Goal: Navigation & Orientation: Find specific page/section

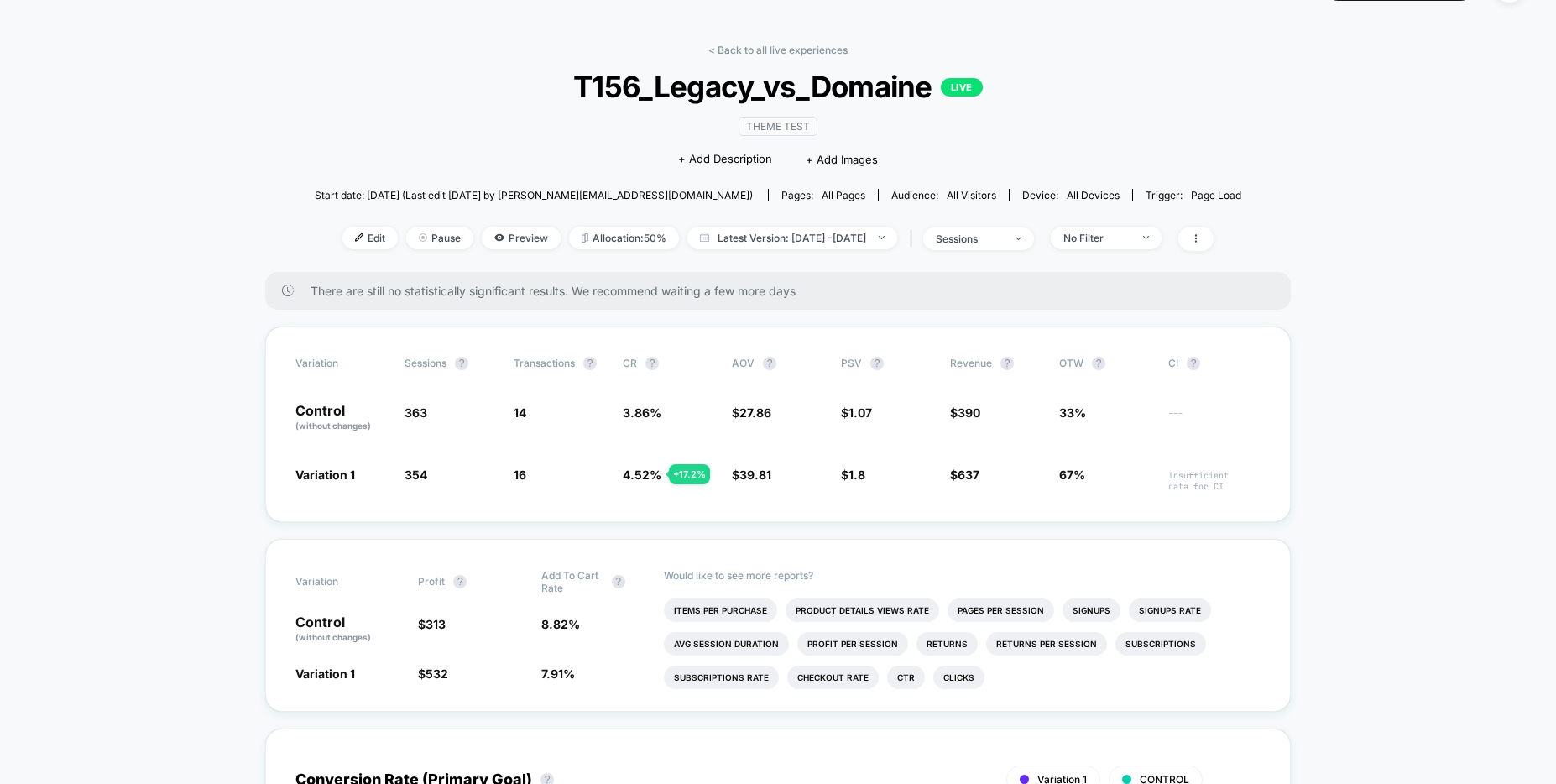
scroll to position [54, 0]
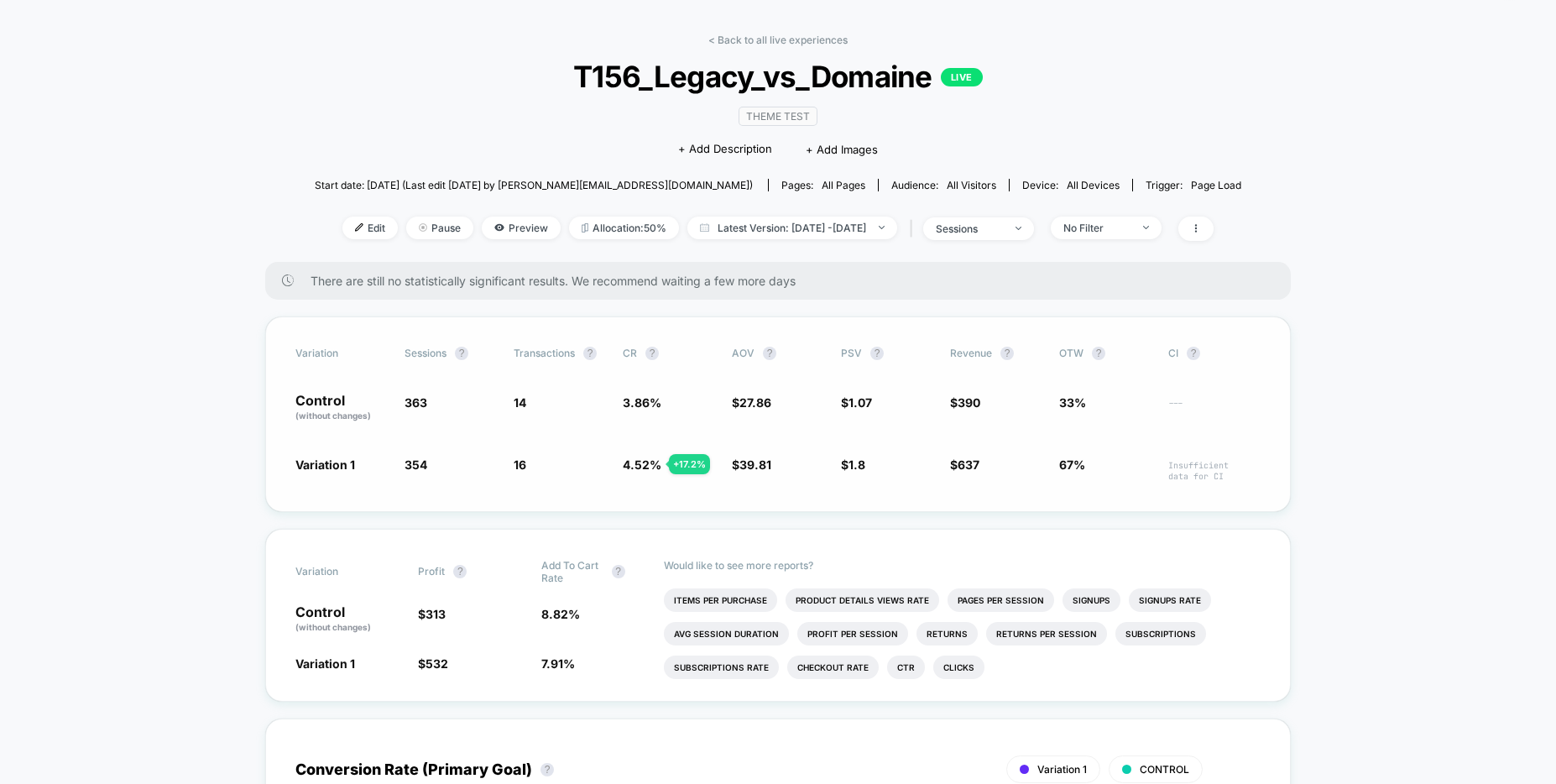
click at [280, 337] on div "Variation Sessions ? Transactions ? CR ? AOV ? PSV ? Revenue ? OTW ? CI ? Contr…" at bounding box center [777, 413] width 1025 height 195
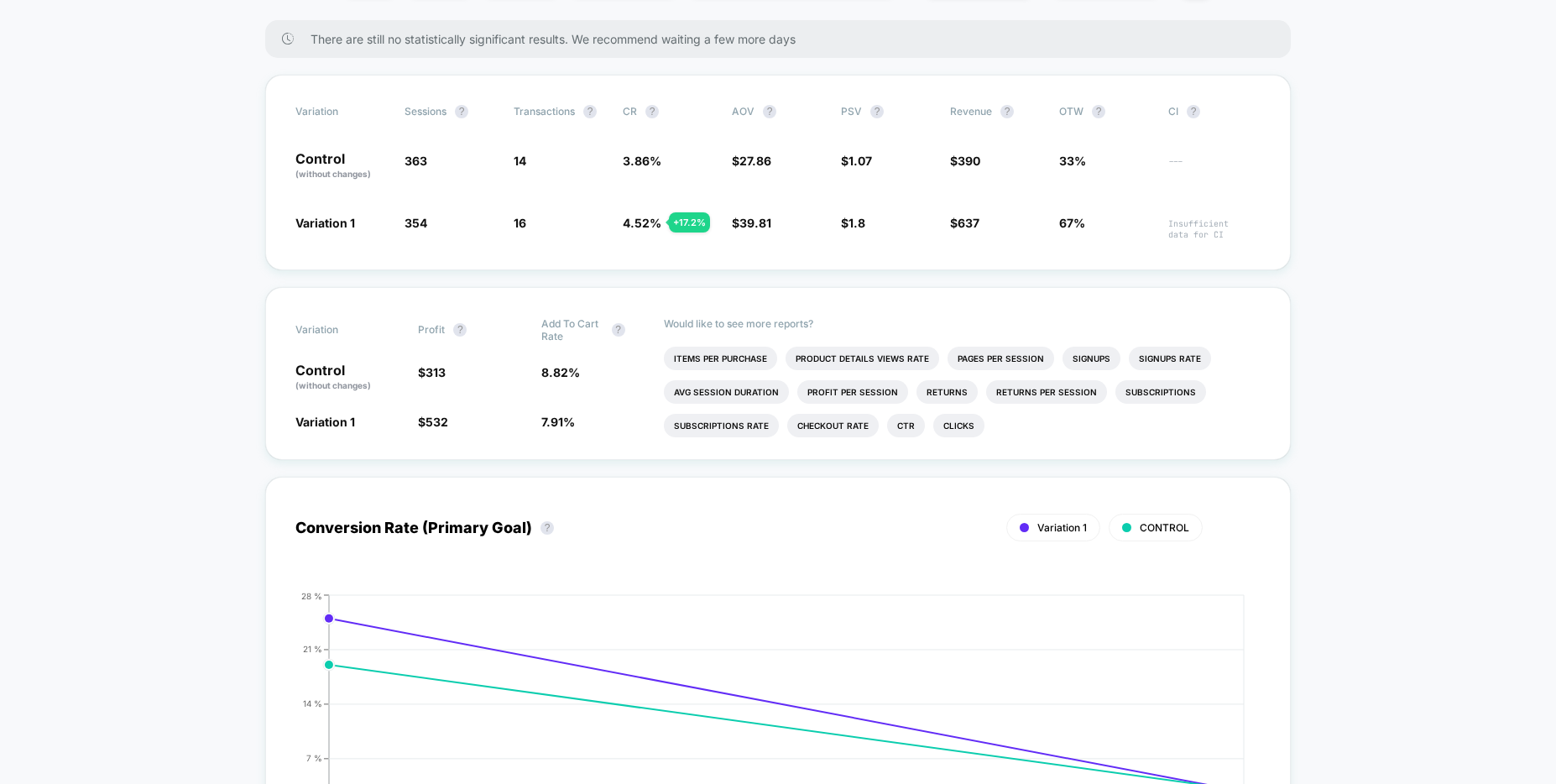
scroll to position [245, 0]
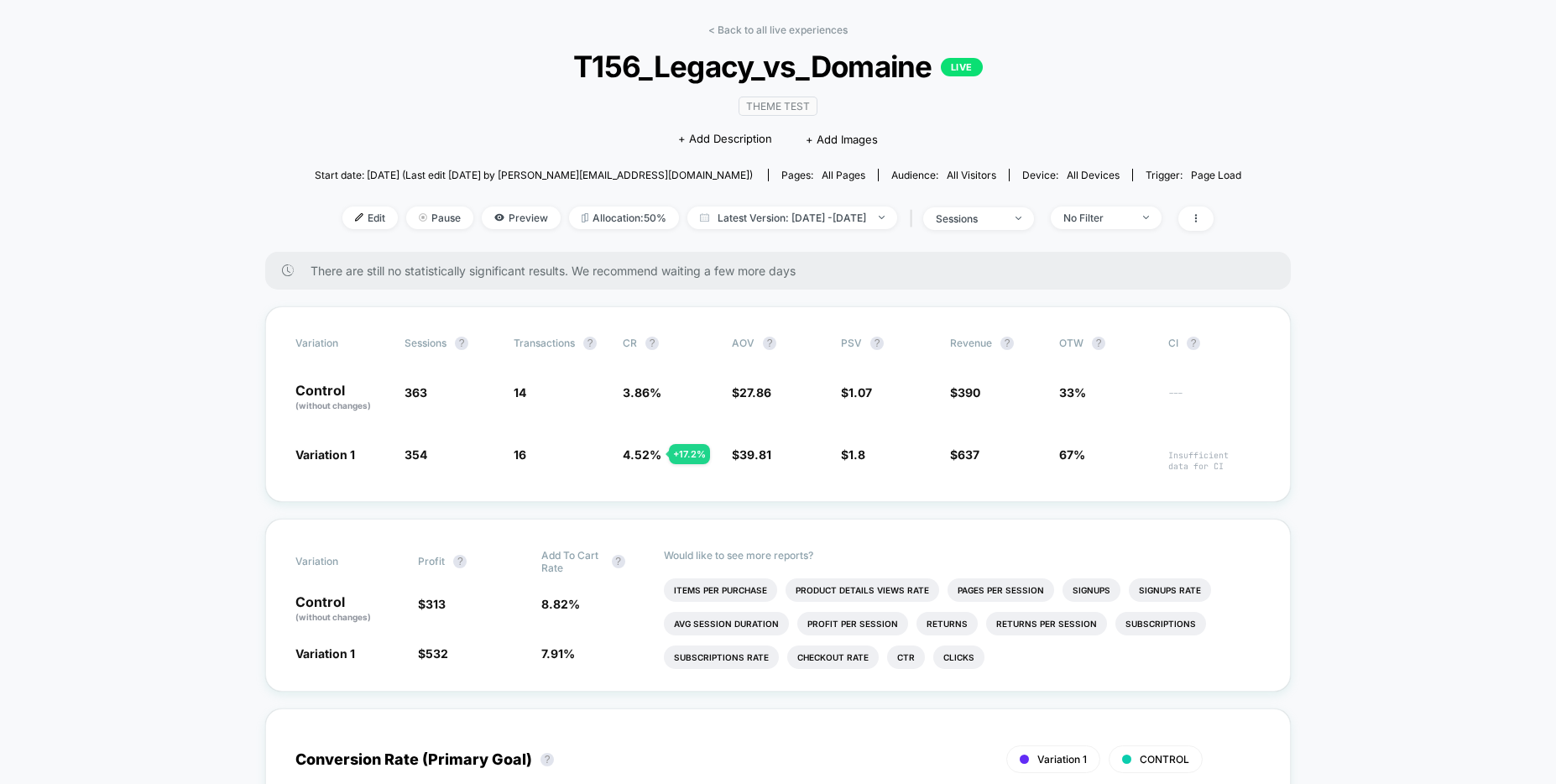
scroll to position [0, 0]
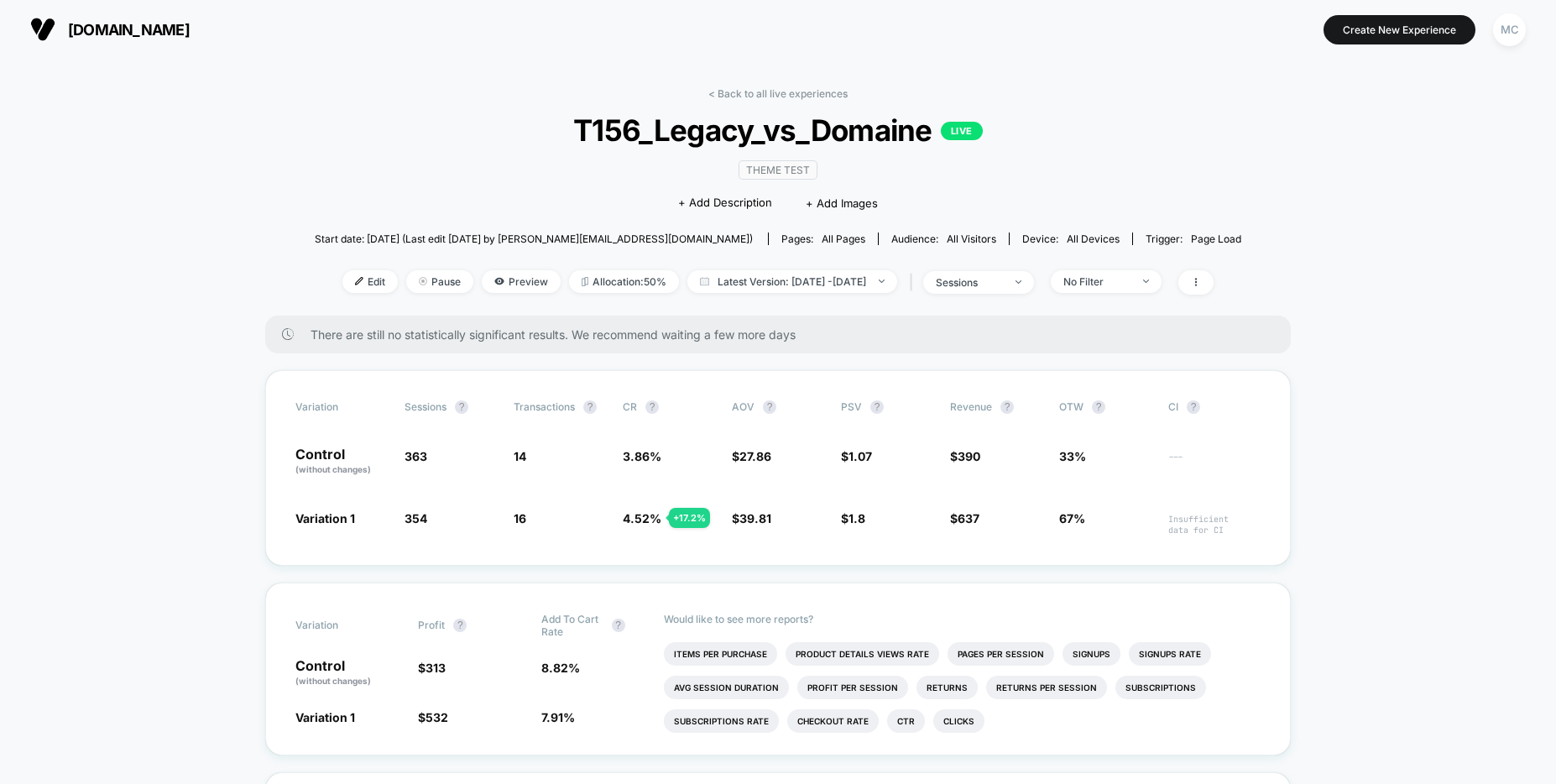
drag, startPoint x: 121, startPoint y: 232, endPoint x: 140, endPoint y: 235, distance: 19.2
